Goal: Task Accomplishment & Management: Manage account settings

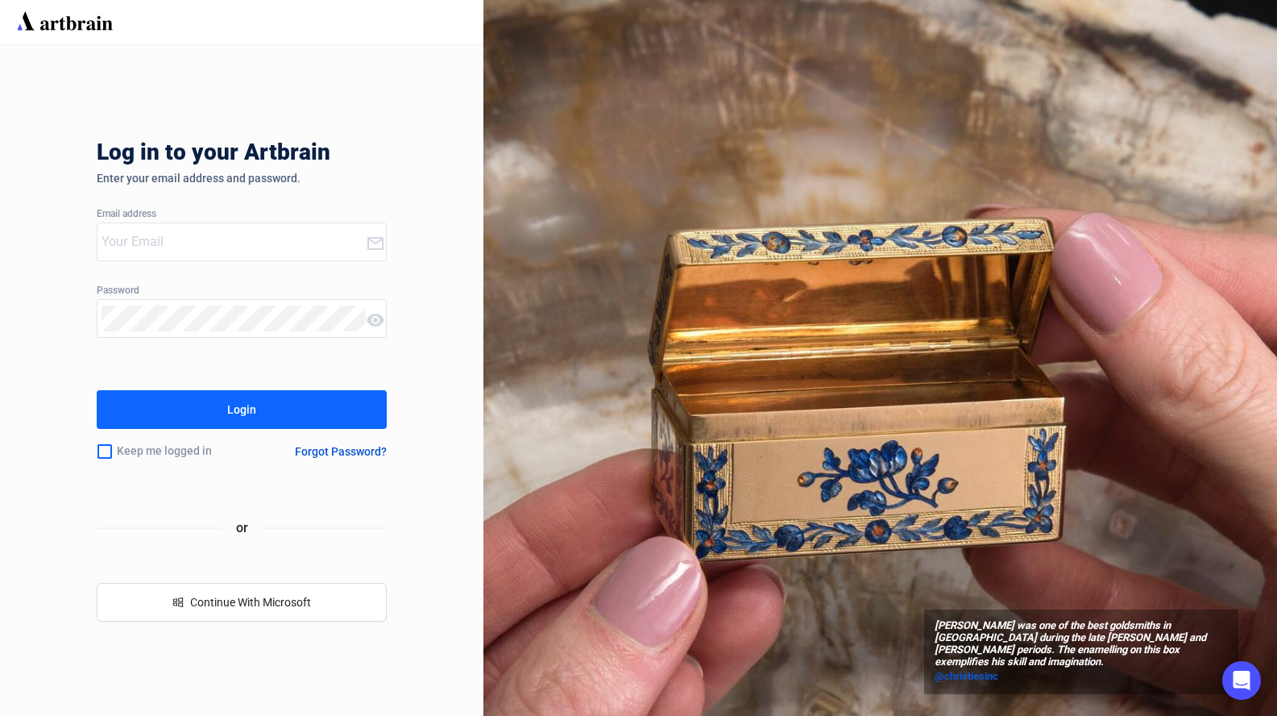
type input "[EMAIL_ADDRESS][DOMAIN_NAME]"
click at [235, 409] on div "Login" at bounding box center [241, 409] width 29 height 26
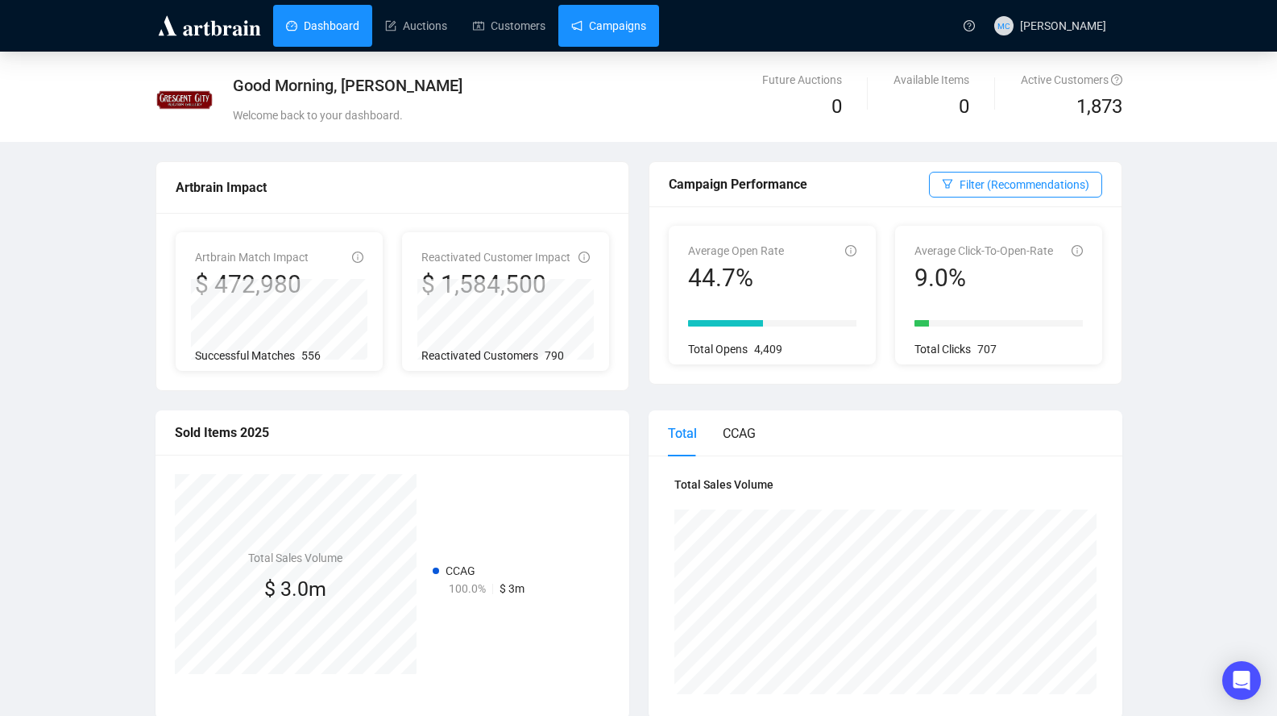
click at [620, 23] on link "Campaigns" at bounding box center [608, 26] width 75 height 42
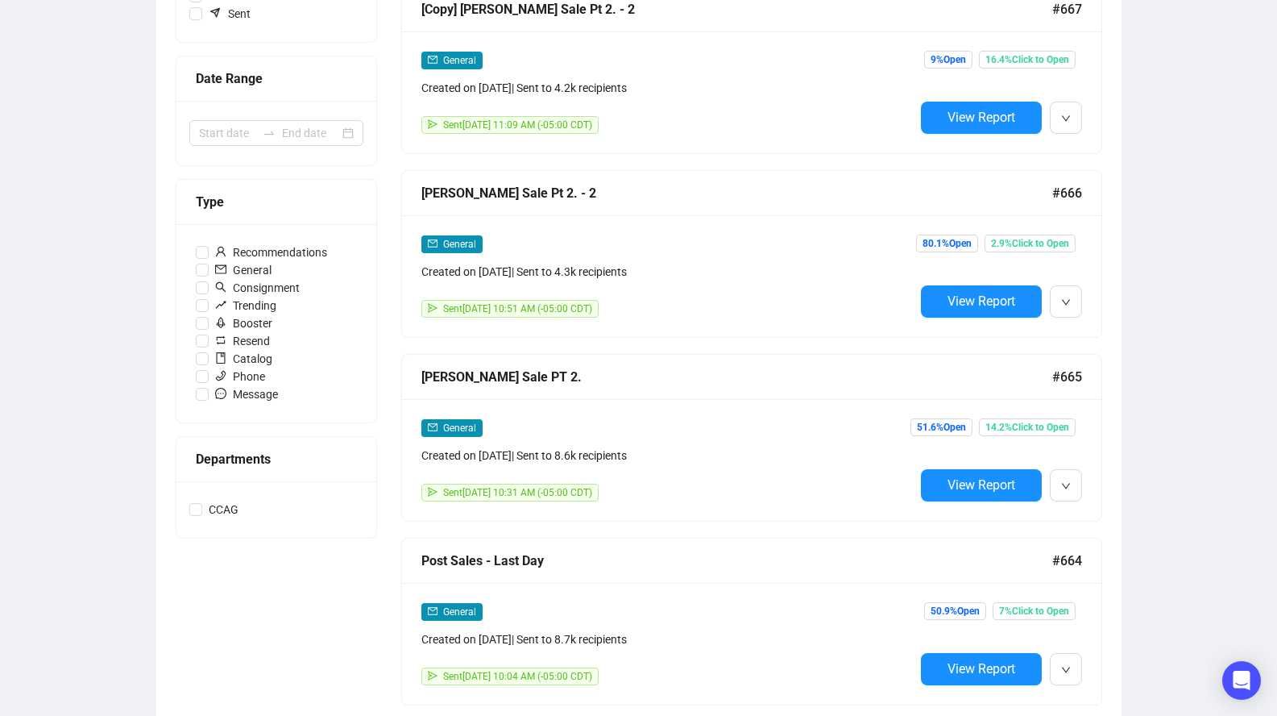
scroll to position [114, 0]
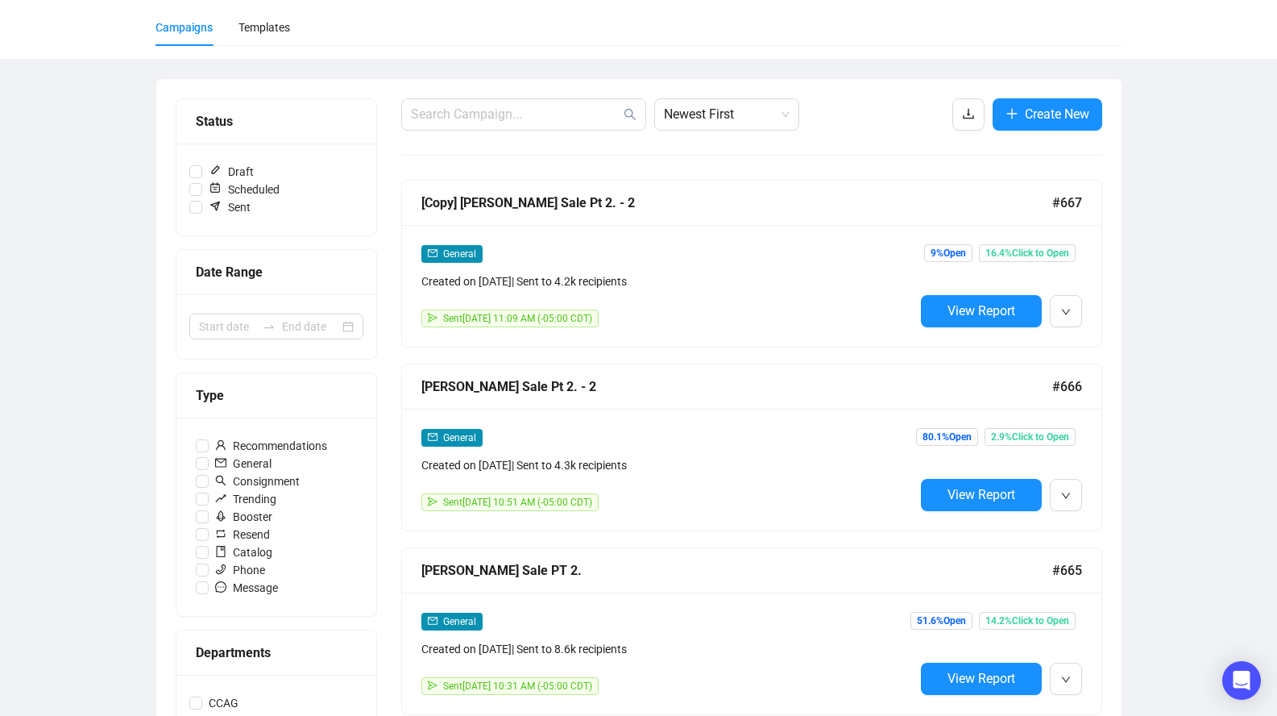
click at [500, 202] on div "[Copy] [PERSON_NAME] Sale Pt 2. - 2" at bounding box center [736, 203] width 631 height 20
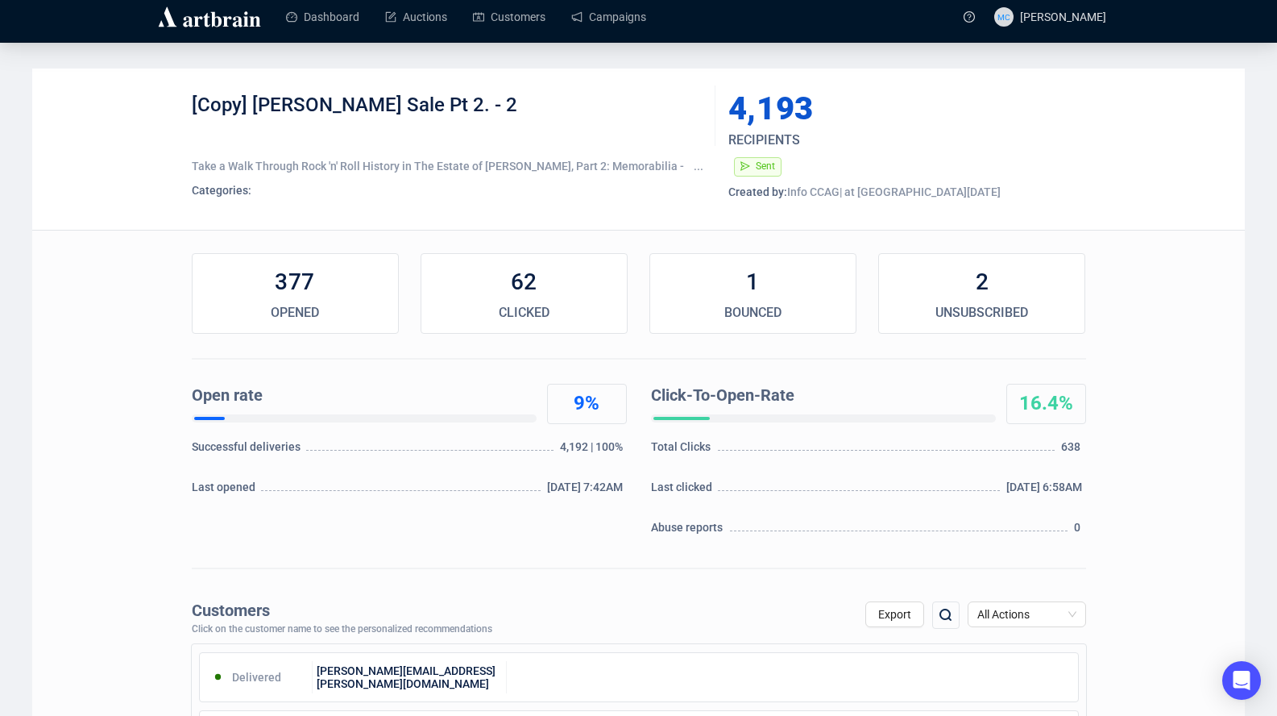
scroll to position [10, 0]
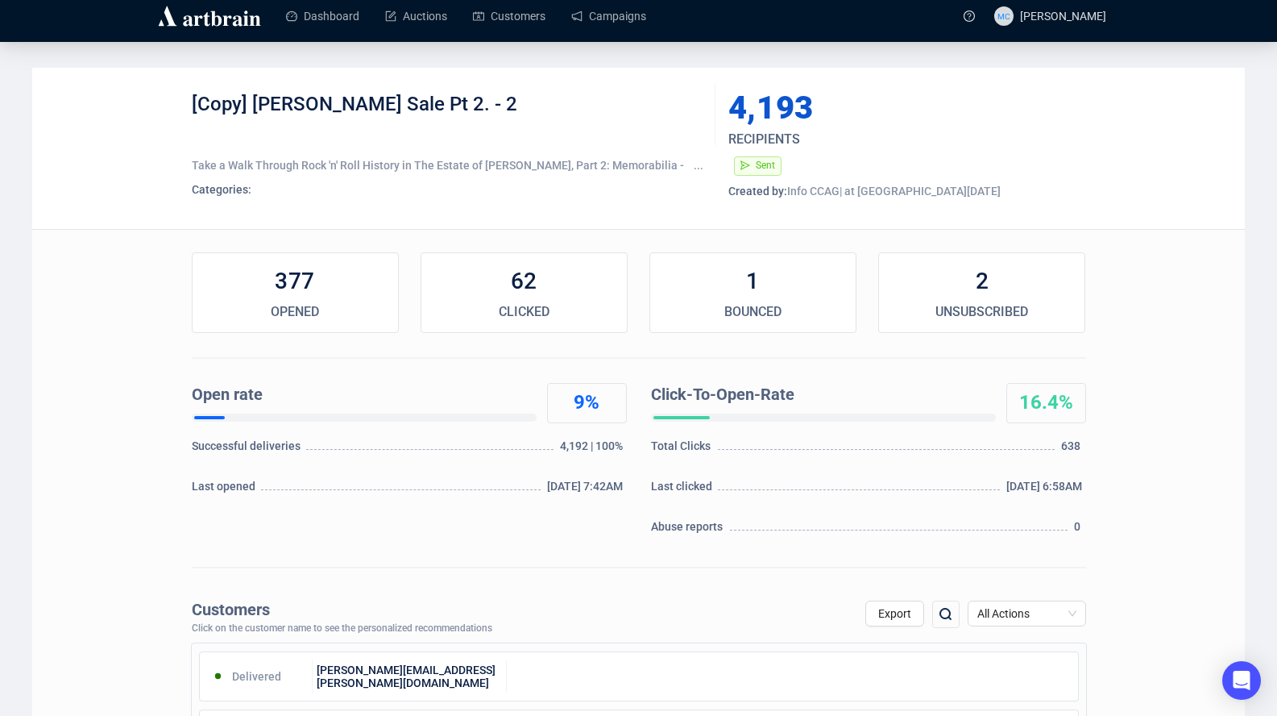
scroll to position [114, 0]
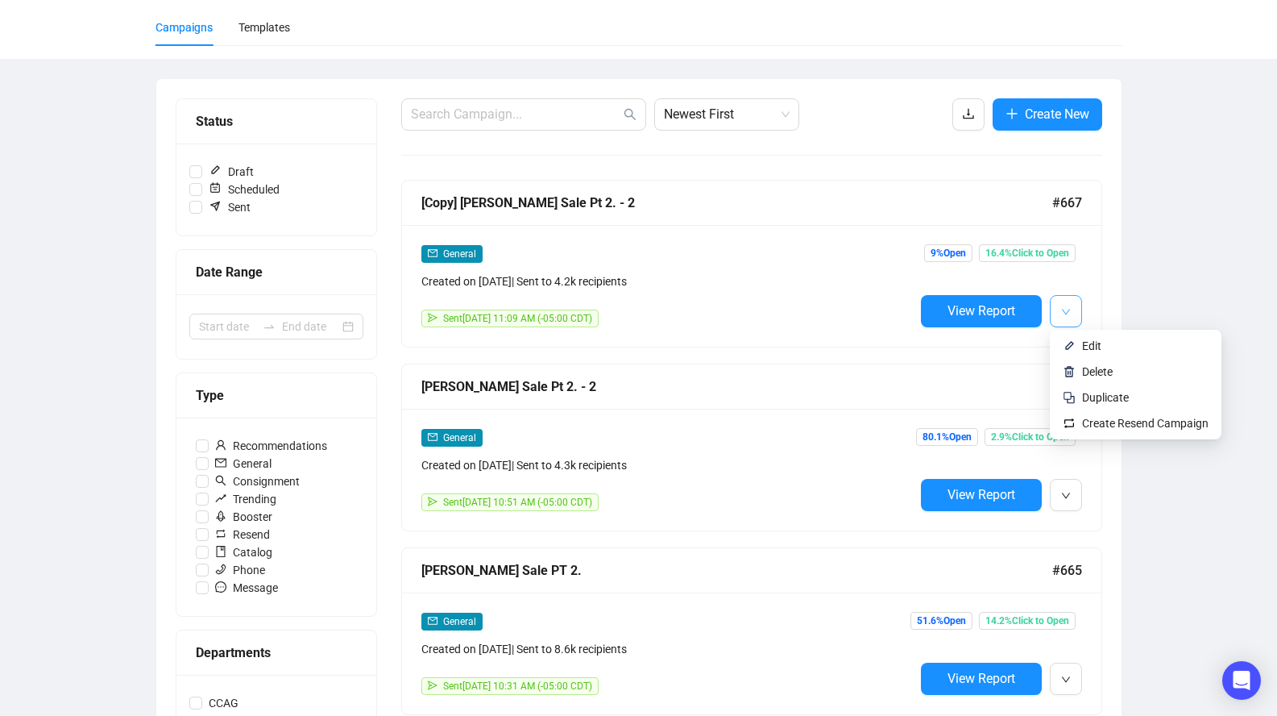
click at [1067, 314] on icon "down" at bounding box center [1066, 312] width 10 height 10
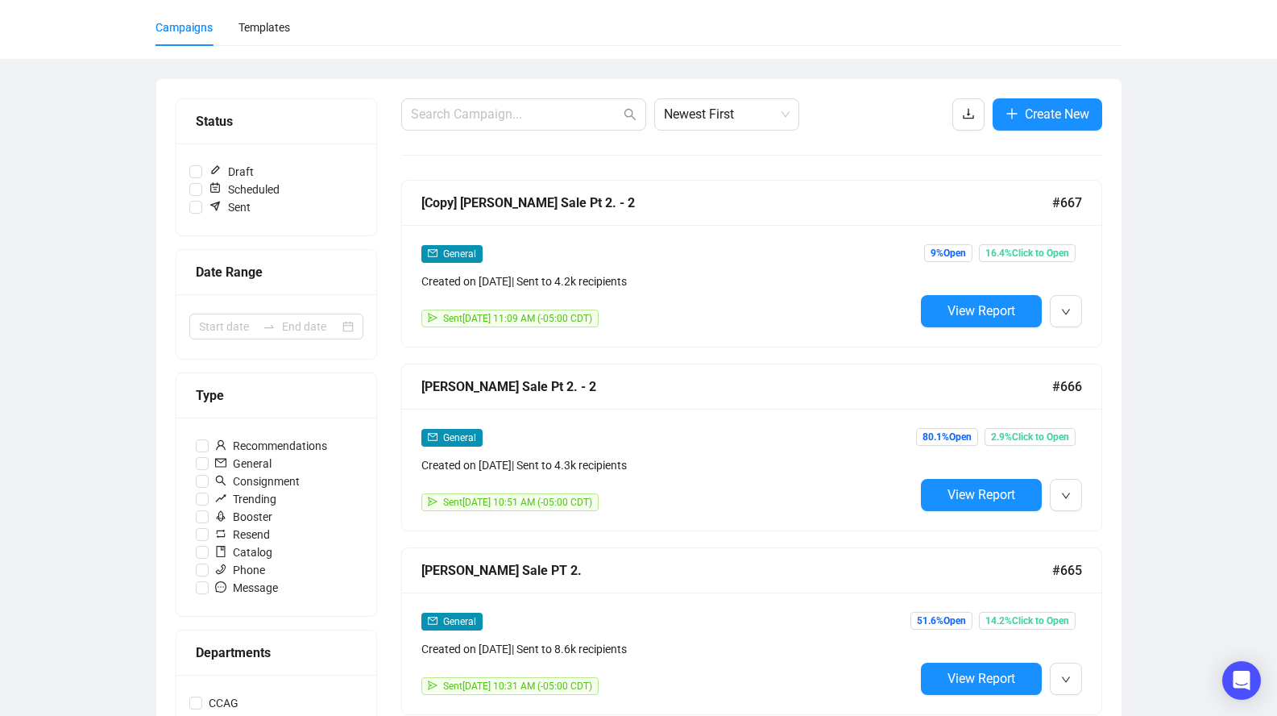
click at [459, 276] on div "Created on [DATE] | Sent to 4.2k recipients" at bounding box center [667, 281] width 493 height 18
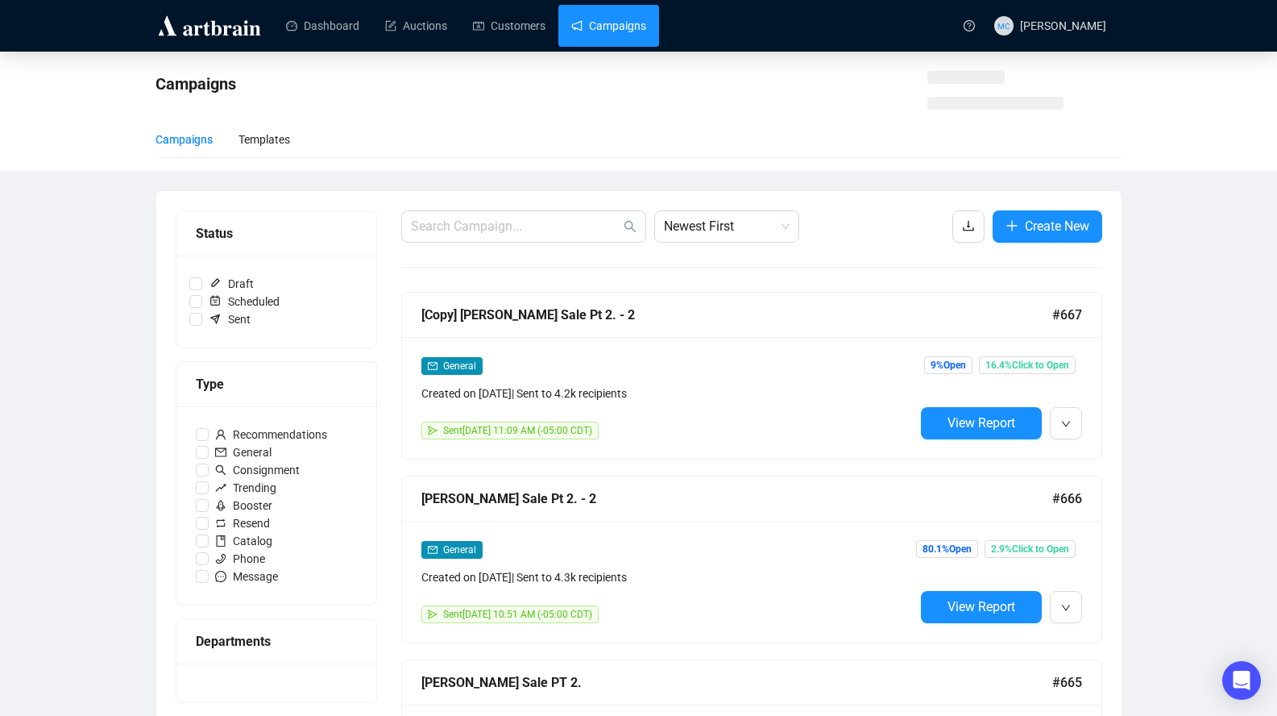
scroll to position [114, 0]
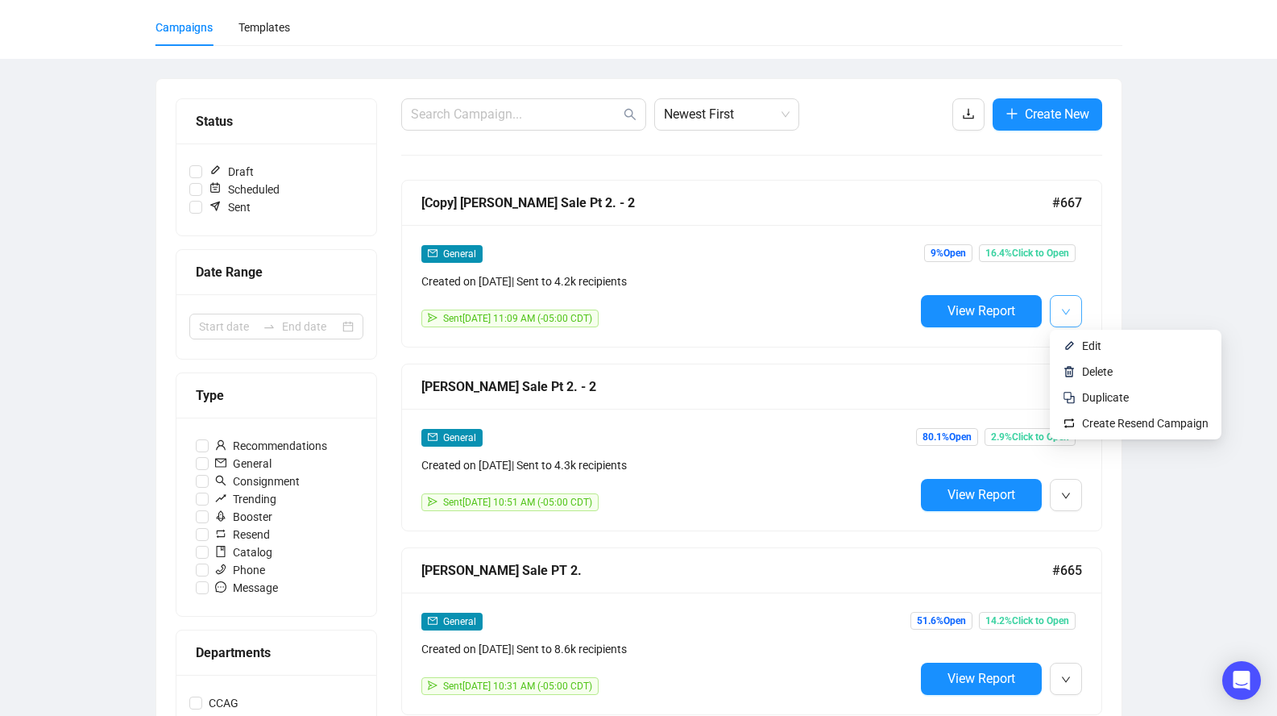
click at [1065, 307] on icon "down" at bounding box center [1066, 312] width 10 height 10
click at [1094, 342] on span "Edit" at bounding box center [1091, 345] width 19 height 13
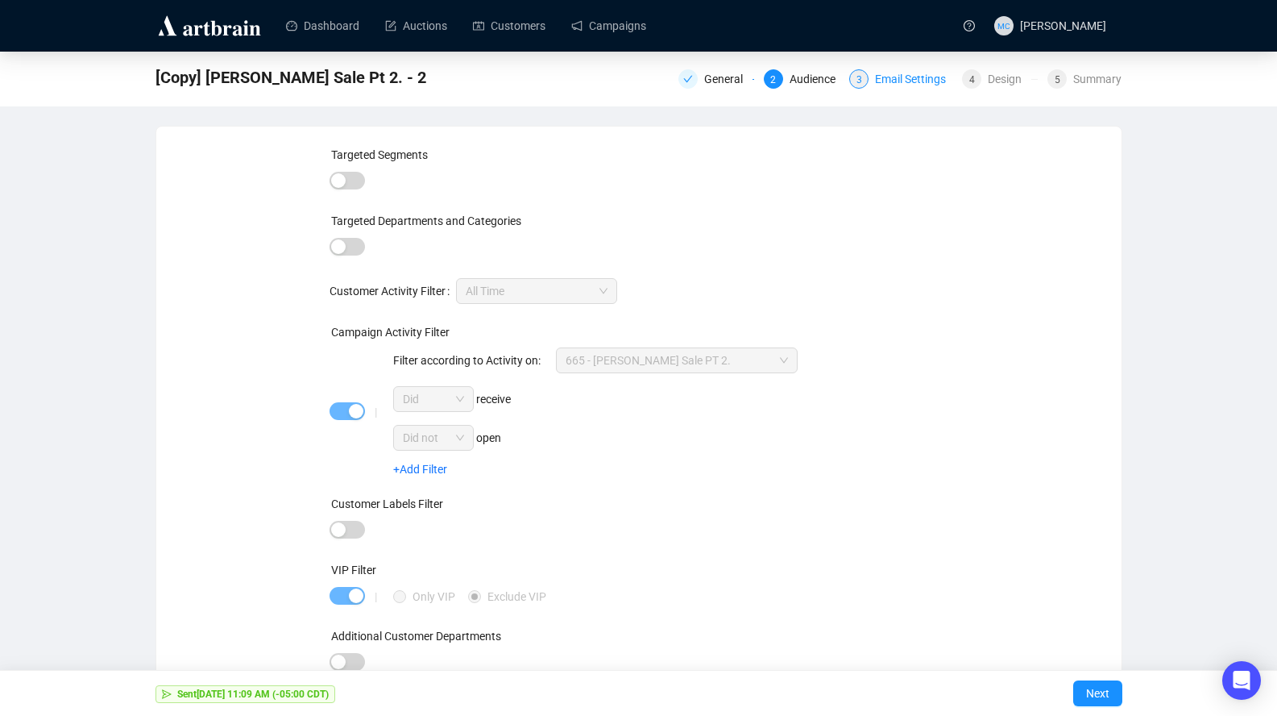
click at [884, 76] on div "Email Settings" at bounding box center [915, 78] width 81 height 19
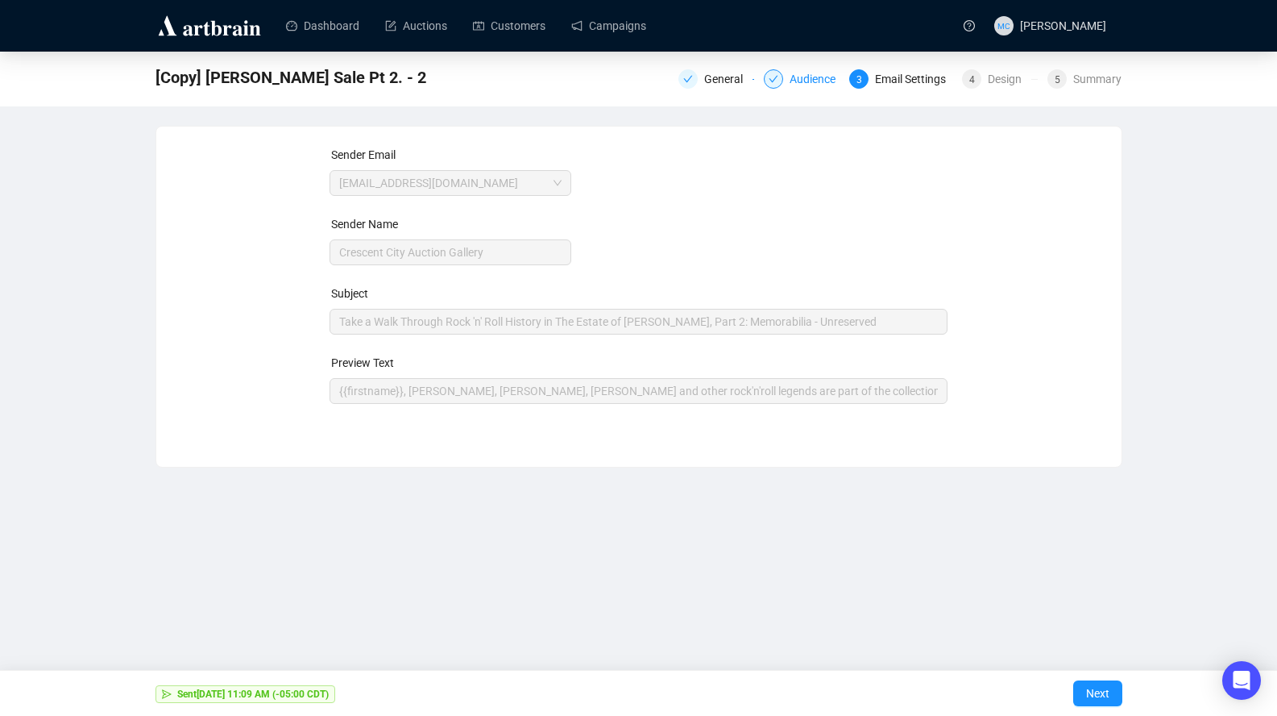
click at [795, 82] on div "Audience" at bounding box center [818, 78] width 56 height 19
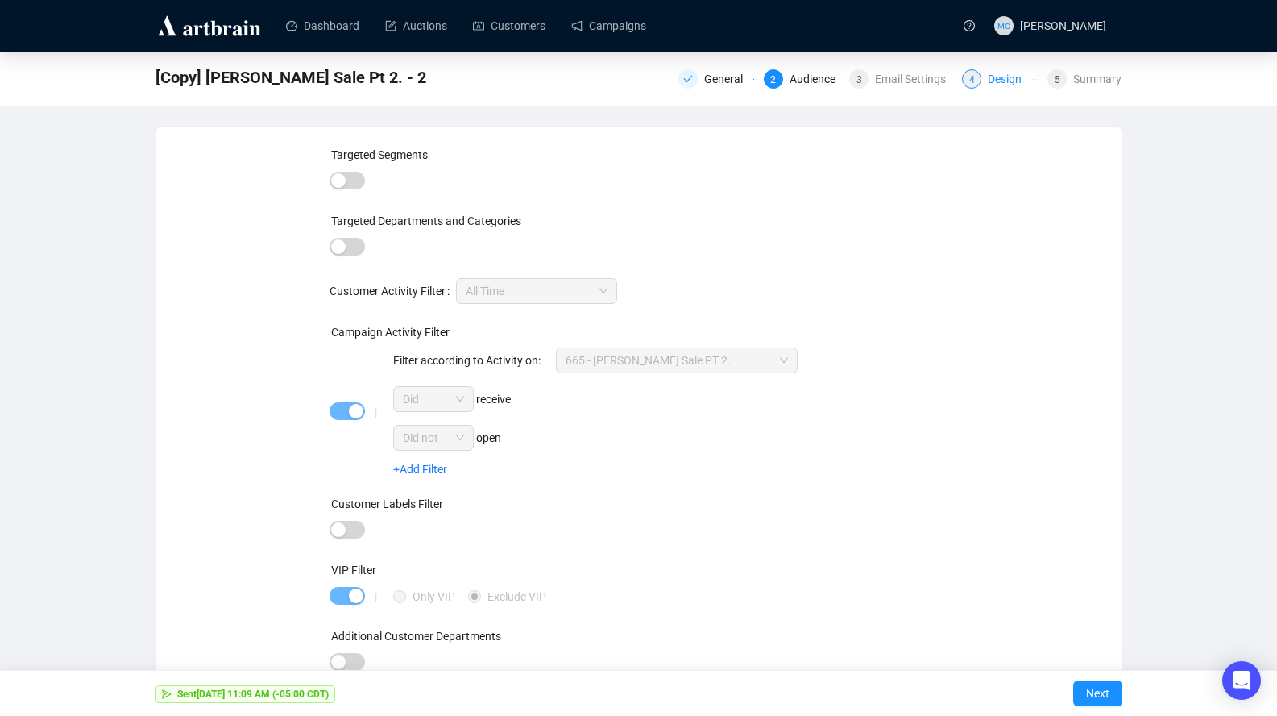
click at [988, 72] on div "Design" at bounding box center [1010, 78] width 44 height 19
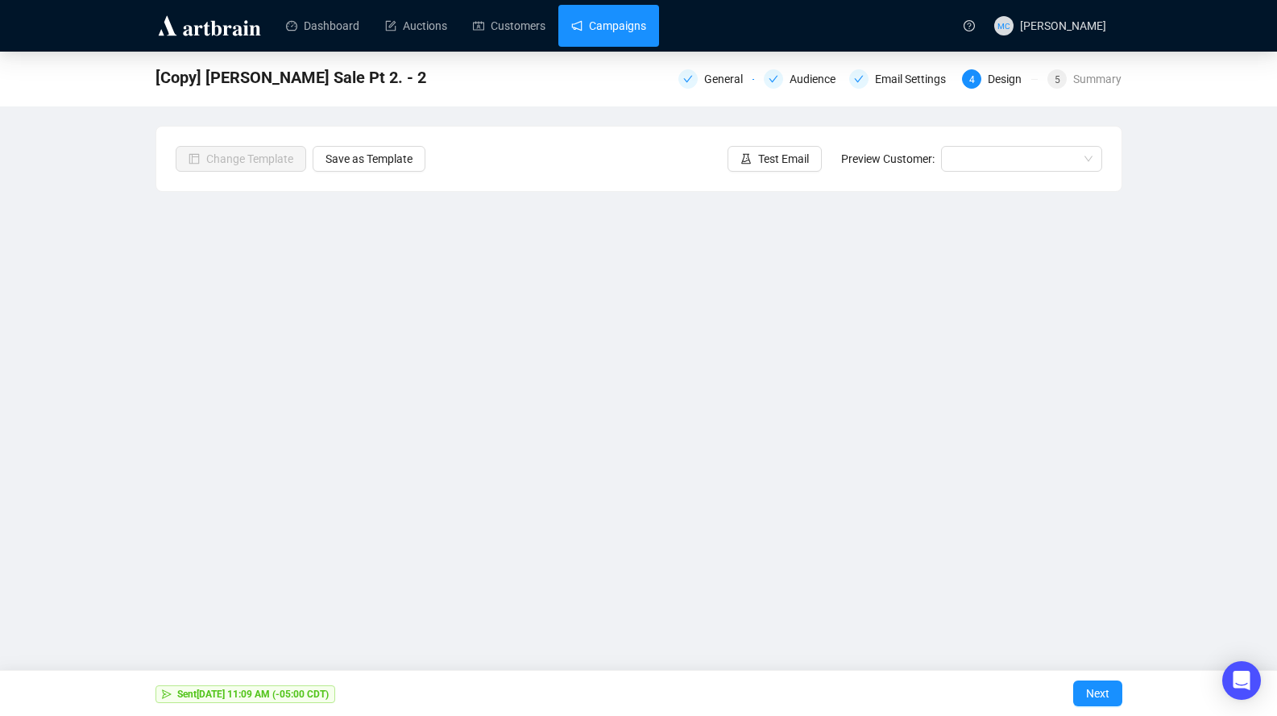
click at [584, 22] on link "Campaigns" at bounding box center [608, 26] width 75 height 42
